Goal: Answer question/provide support: Share knowledge or assist other users

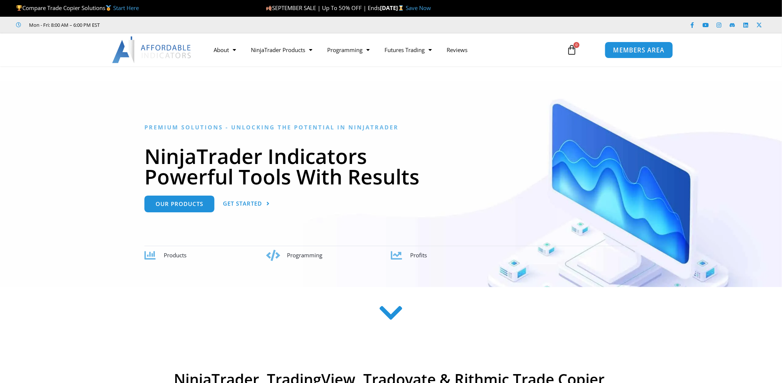
click at [641, 51] on span "MEMBERS AREA" at bounding box center [639, 50] width 51 height 6
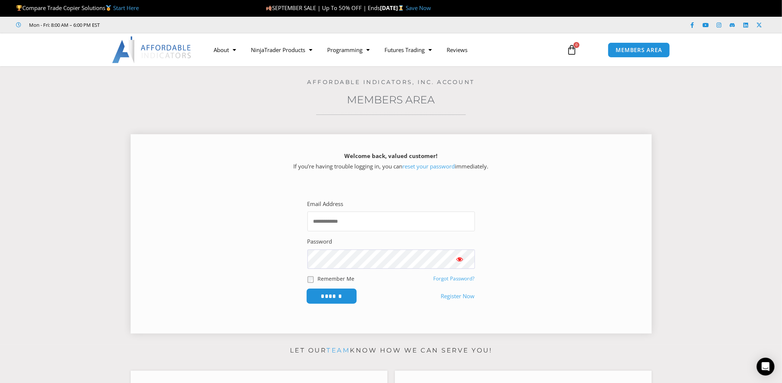
type input "**********"
drag, startPoint x: 337, startPoint y: 296, endPoint x: 380, endPoint y: 280, distance: 46.3
click at [380, 280] on form "**********" at bounding box center [392, 251] width 168 height 105
click at [341, 298] on input "******" at bounding box center [331, 297] width 51 height 16
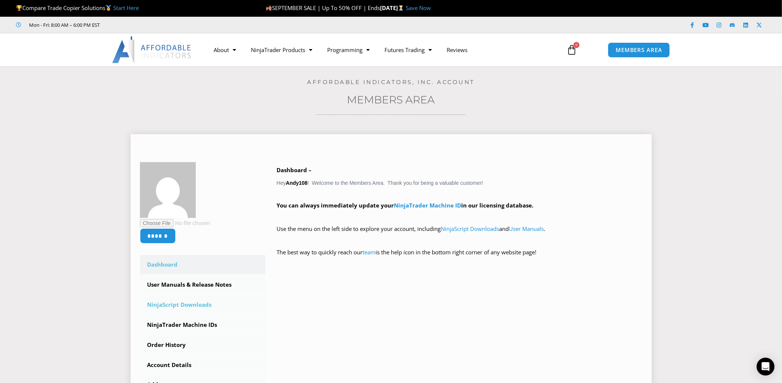
click at [175, 310] on link "NinjaScript Downloads" at bounding box center [203, 305] width 126 height 19
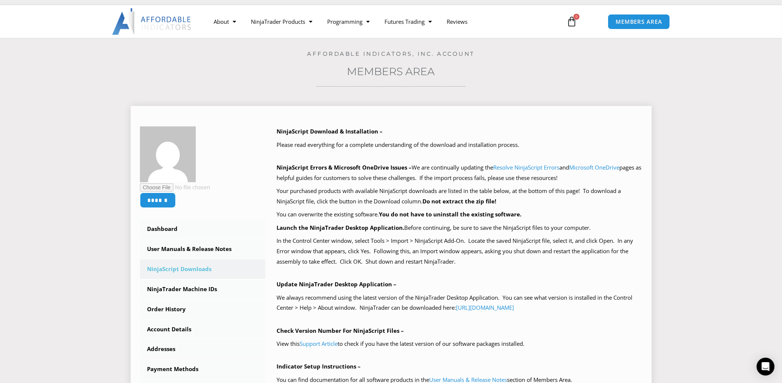
scroll to position [37, 0]
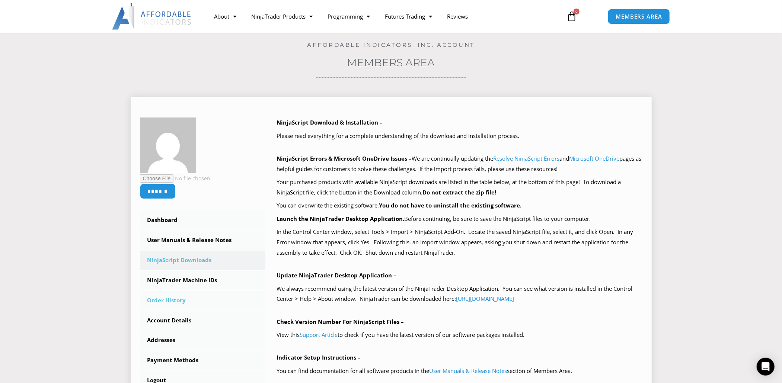
click at [174, 297] on link "Order History" at bounding box center [203, 300] width 126 height 19
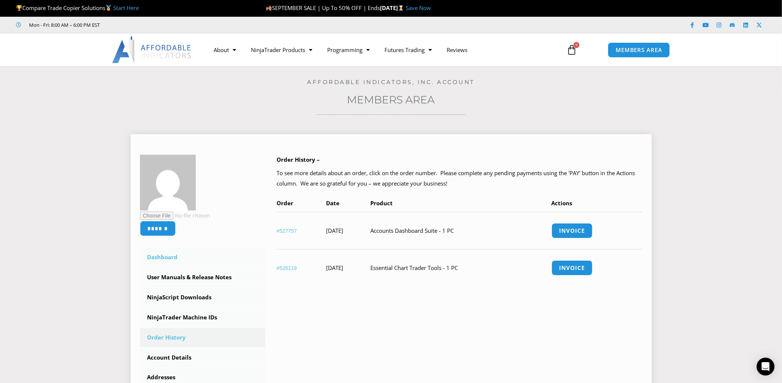
click at [174, 260] on link "Dashboard" at bounding box center [203, 257] width 126 height 19
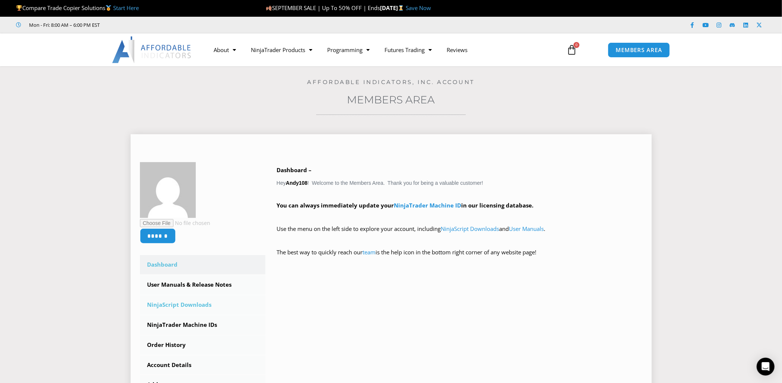
click at [187, 308] on link "NinjaScript Downloads" at bounding box center [203, 305] width 126 height 19
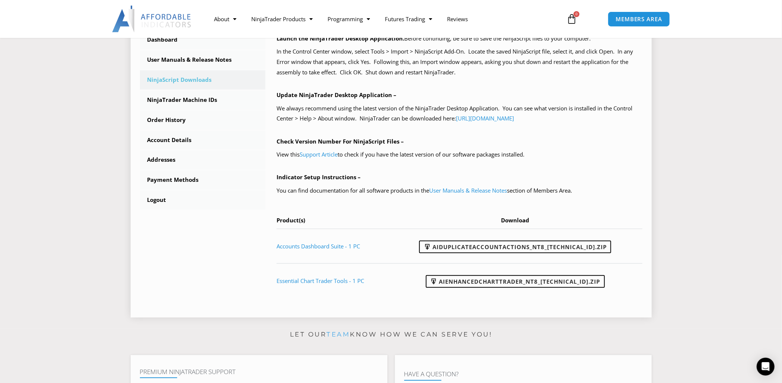
scroll to position [223, 0]
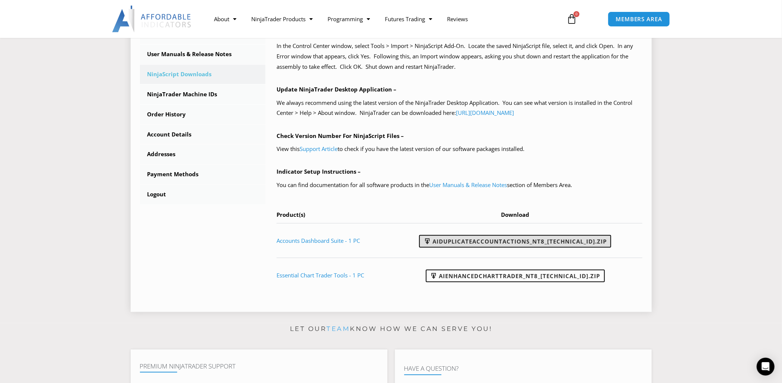
click at [499, 241] on link "AIDuplicateAccountActions_NT8_25.9.18.2.zip" at bounding box center [515, 241] width 192 height 13
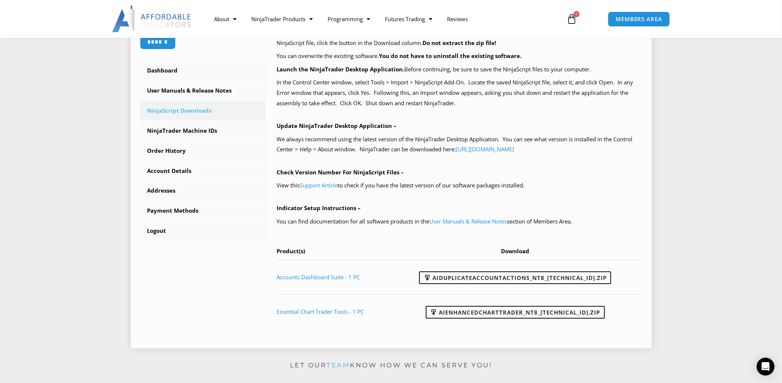
scroll to position [112, 0]
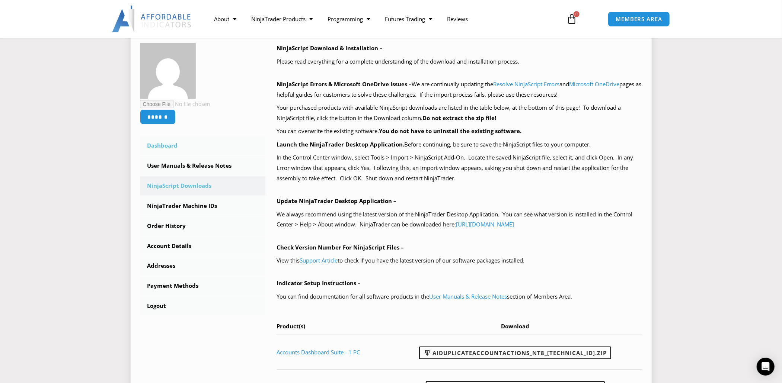
click at [165, 149] on link "Dashboard" at bounding box center [203, 145] width 126 height 19
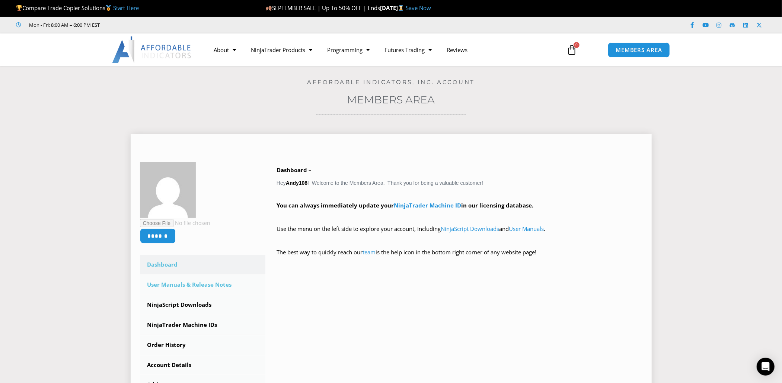
click at [169, 287] on link "User Manuals & Release Notes" at bounding box center [203, 284] width 126 height 19
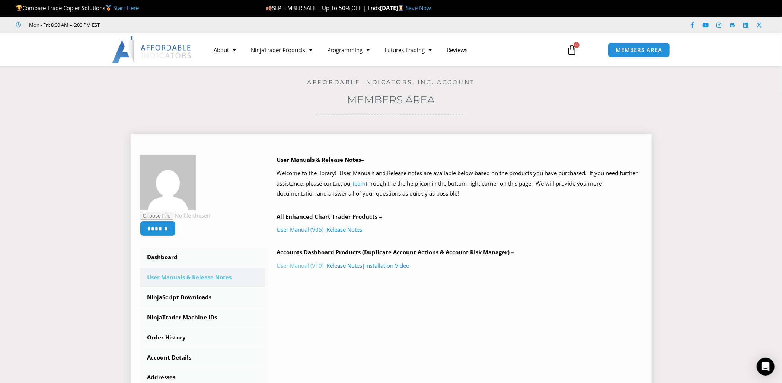
click at [301, 267] on link "User Manual (V10)" at bounding box center [300, 265] width 47 height 7
click at [407, 266] on link "Installation Video" at bounding box center [387, 265] width 44 height 7
click at [763, 367] on icon "Open Intercom Messenger" at bounding box center [765, 367] width 9 height 10
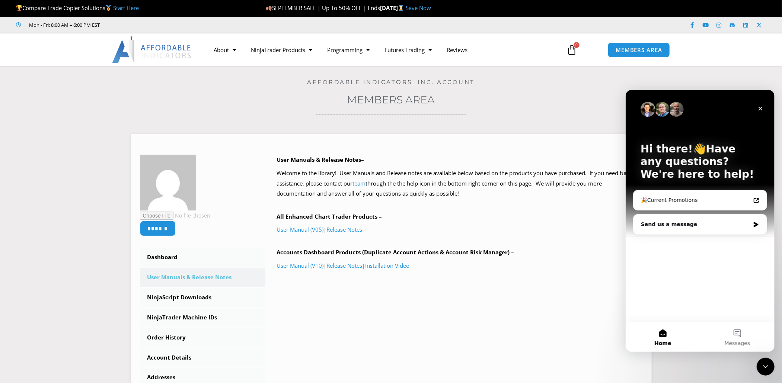
click at [669, 302] on div "Hi there!👋Have any questions? We're here to help! 🎉Current Promotions Send us a…" at bounding box center [699, 206] width 149 height 232
click at [736, 335] on button "Messages" at bounding box center [737, 337] width 74 height 30
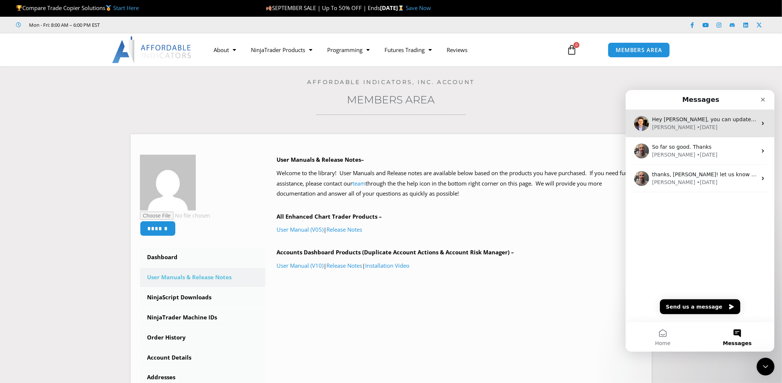
click at [662, 125] on div "David" at bounding box center [673, 127] width 43 height 8
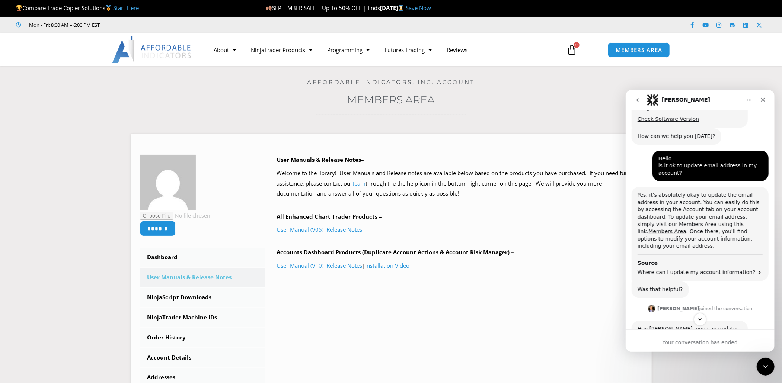
scroll to position [250, 0]
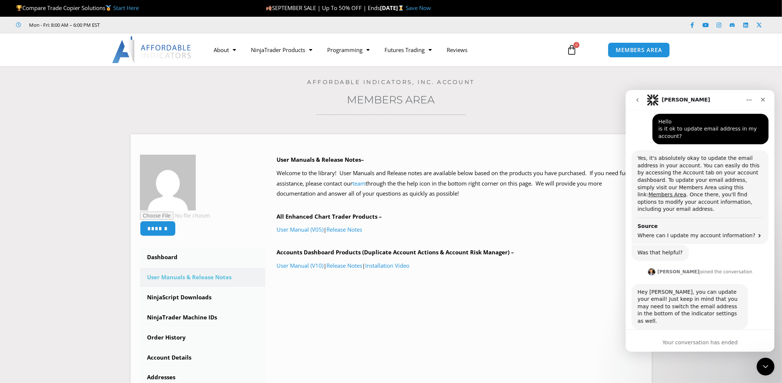
click at [638, 99] on icon "go back" at bounding box center [637, 100] width 6 height 6
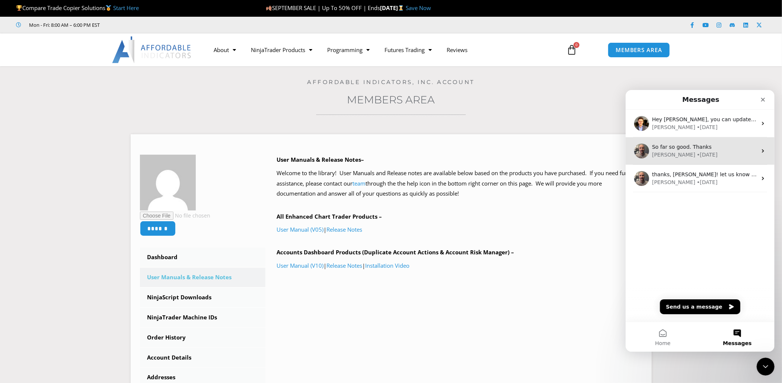
scroll to position [0, 0]
click at [691, 309] on button "Send us a message" at bounding box center [700, 306] width 80 height 15
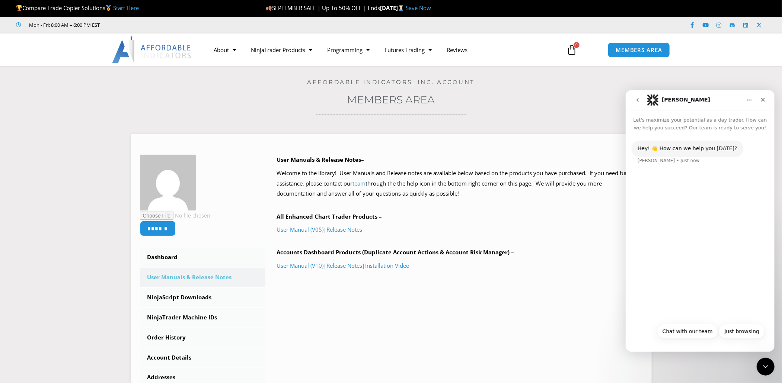
click at [668, 241] on div "Hey! 👋 How can we help you today? Solomon • Just now" at bounding box center [699, 225] width 149 height 188
click at [685, 268] on div "Hey! 👋 How can we help you today? Solomon • Just now" at bounding box center [699, 225] width 149 height 188
click at [692, 334] on button "Chat with our team" at bounding box center [687, 331] width 61 height 15
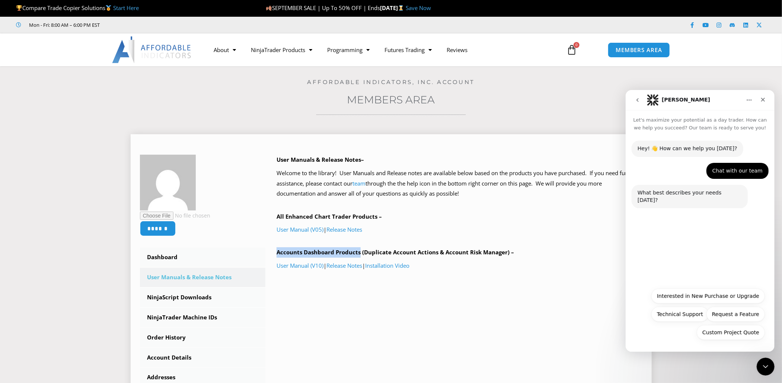
drag, startPoint x: 360, startPoint y: 254, endPoint x: 272, endPoint y: 253, distance: 88.2
click at [272, 253] on div "User Manuals & Release Notes– Welcome to the library! User Manuals and Release …" at bounding box center [453, 227] width 377 height 145
copy b "Accounts Dashboard Products"
click at [654, 256] on div "Hey! 👋 How can we help you today? Solomon • Just now Chat with our team Andy • …" at bounding box center [699, 207] width 149 height 152
click at [697, 314] on button "Technical Support" at bounding box center [679, 314] width 57 height 15
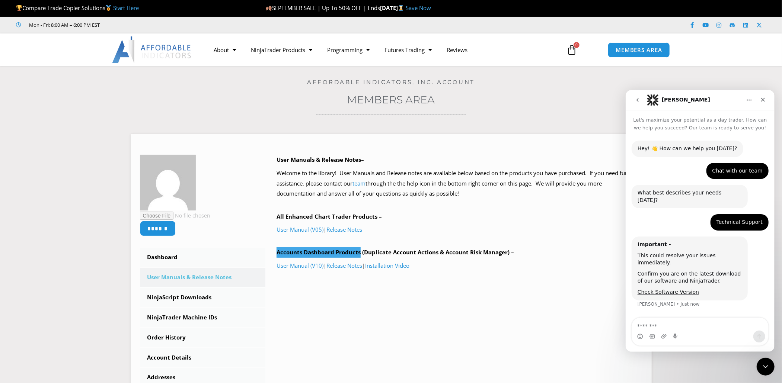
click at [667, 325] on textarea "Message…" at bounding box center [700, 324] width 136 height 13
type textarea "*"
type textarea "**********"
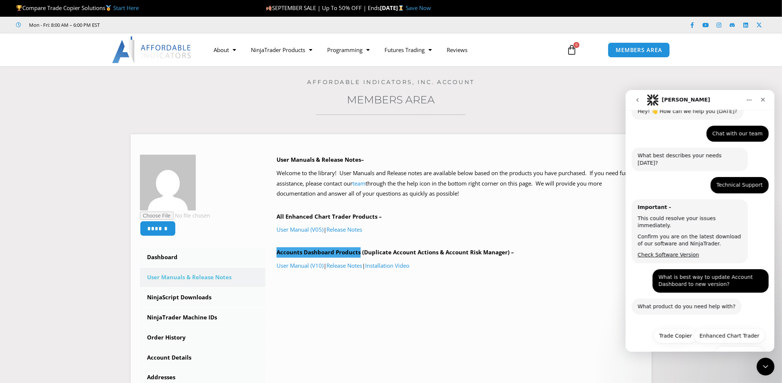
scroll to position [44, 0]
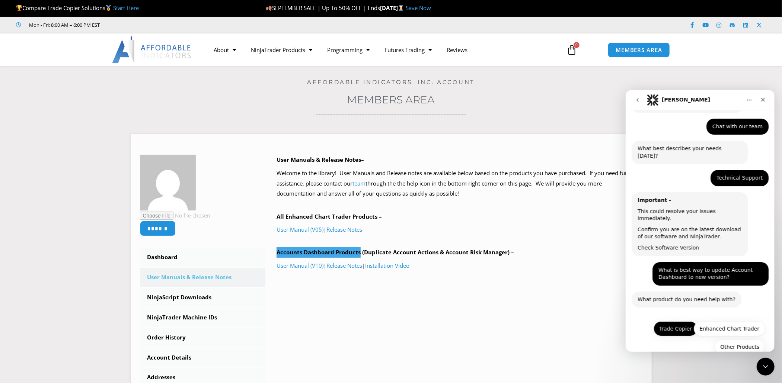
click at [671, 321] on button "Trade Copier" at bounding box center [675, 328] width 44 height 15
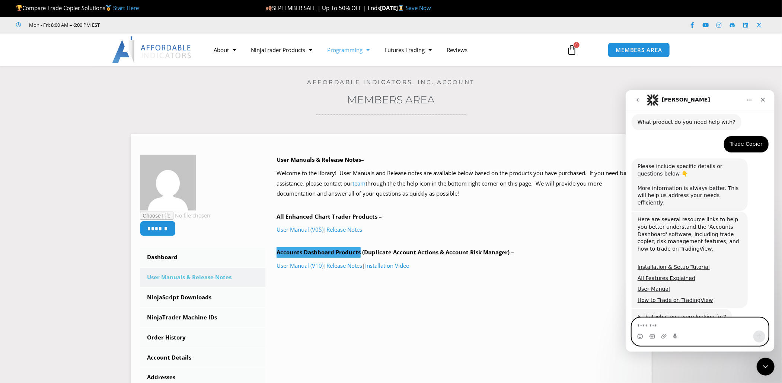
scroll to position [222, 0]
click at [693, 264] on link "Installation & Setup Tutorial" at bounding box center [673, 267] width 72 height 6
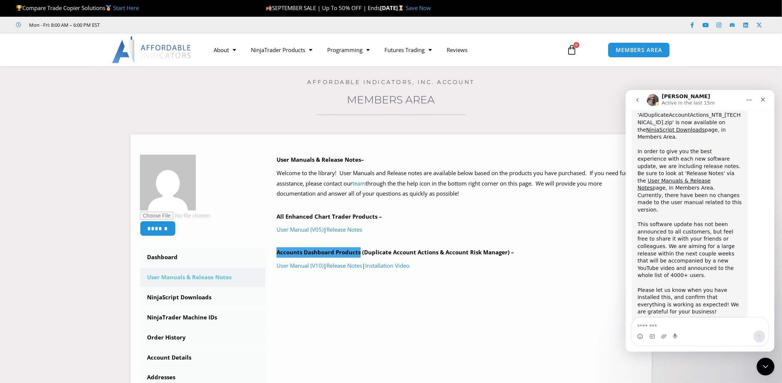
scroll to position [509, 0]
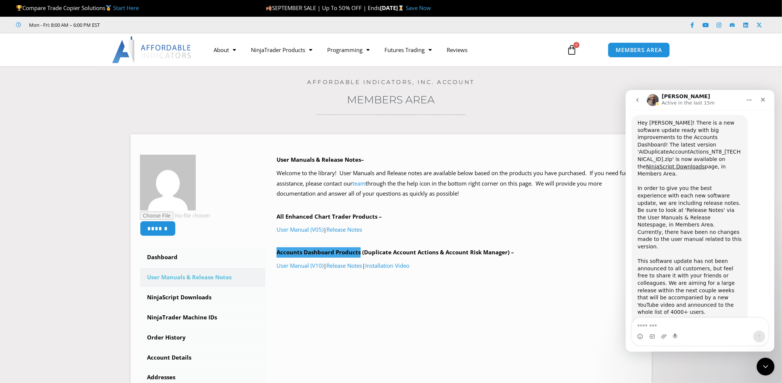
click at [710, 214] on link "User Manuals & Release Notes" at bounding box center [673, 220] width 73 height 13
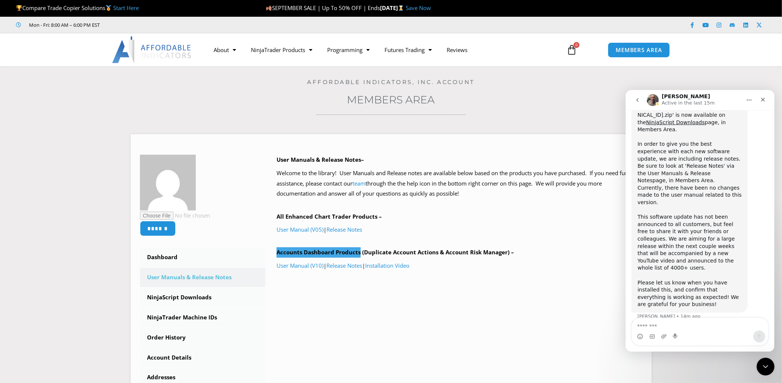
scroll to position [554, 0]
click at [381, 322] on div "****** Dashboard Subscriptions User Manuals & Release Notes NinjaScript Downloa…" at bounding box center [391, 291] width 503 height 273
click at [343, 267] on link "Release Notes" at bounding box center [344, 265] width 36 height 7
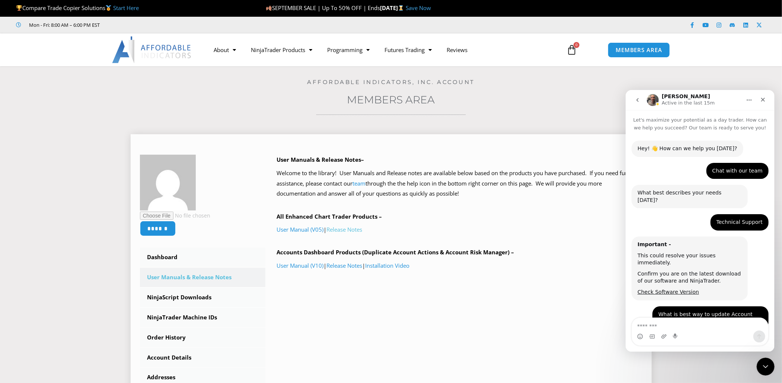
click at [354, 230] on link "Release Notes" at bounding box center [344, 229] width 36 height 7
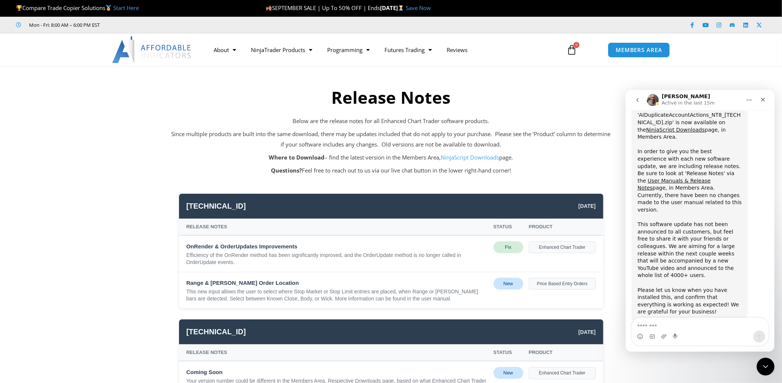
click at [674, 325] on textarea "Message…" at bounding box center [700, 324] width 136 height 13
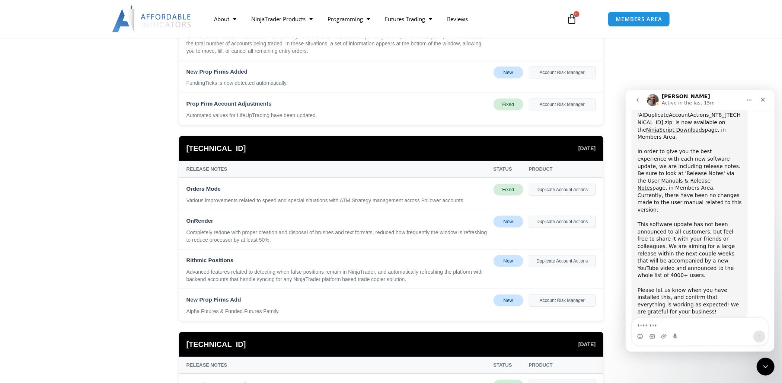
scroll to position [223, 0]
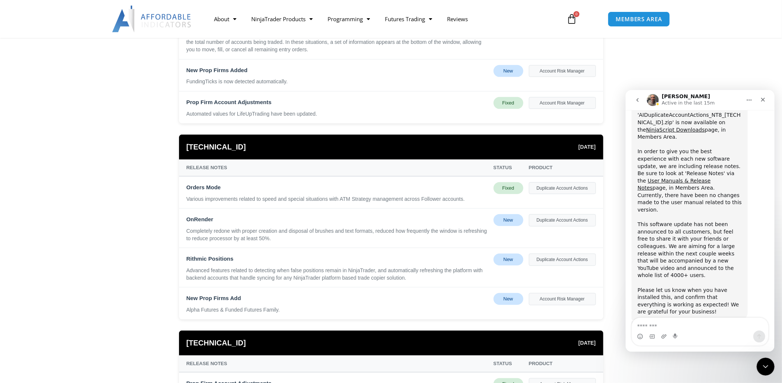
click at [550, 267] on div "Rithmic Positions Advanced features related to detecting when false positions r…" at bounding box center [391, 267] width 424 height 39
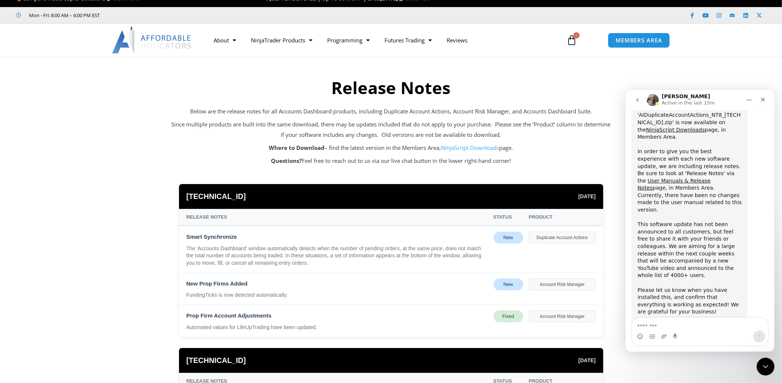
scroll to position [0, 0]
